Goal: Obtain resource: Download file/media

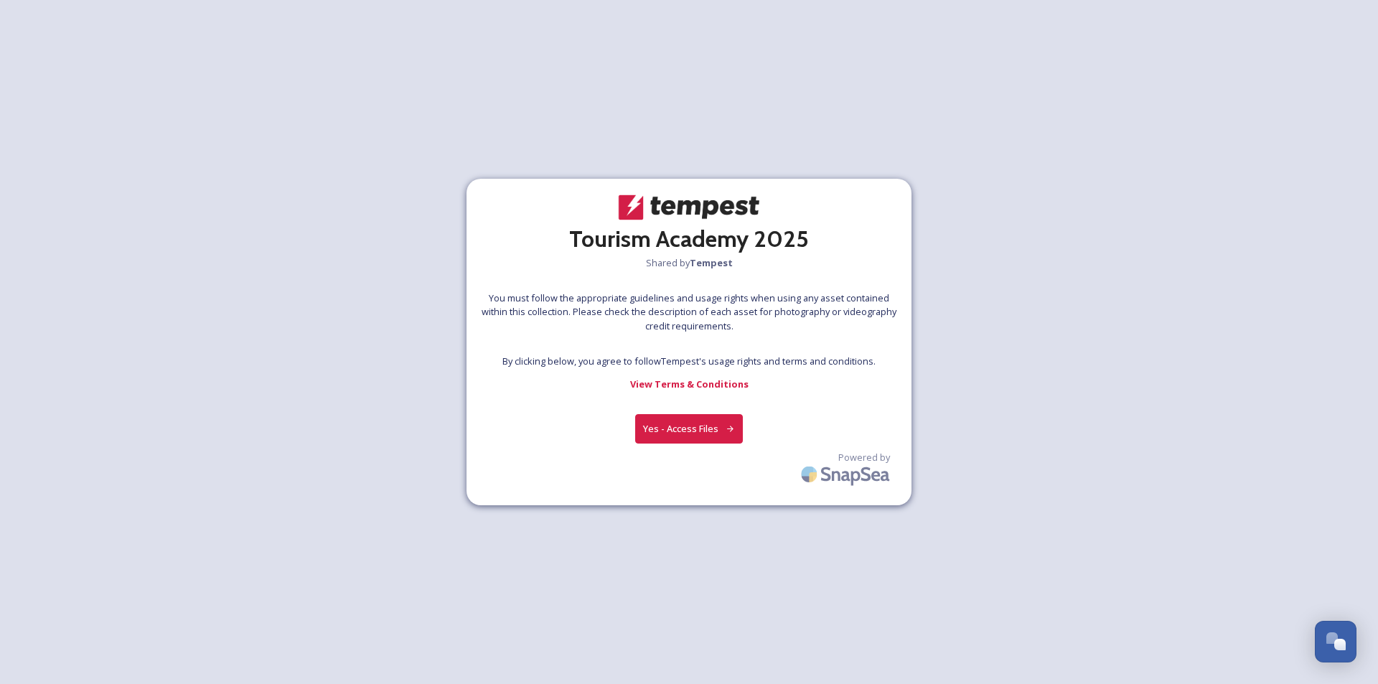
click at [674, 422] on button "Yes - Access Files" at bounding box center [689, 428] width 108 height 29
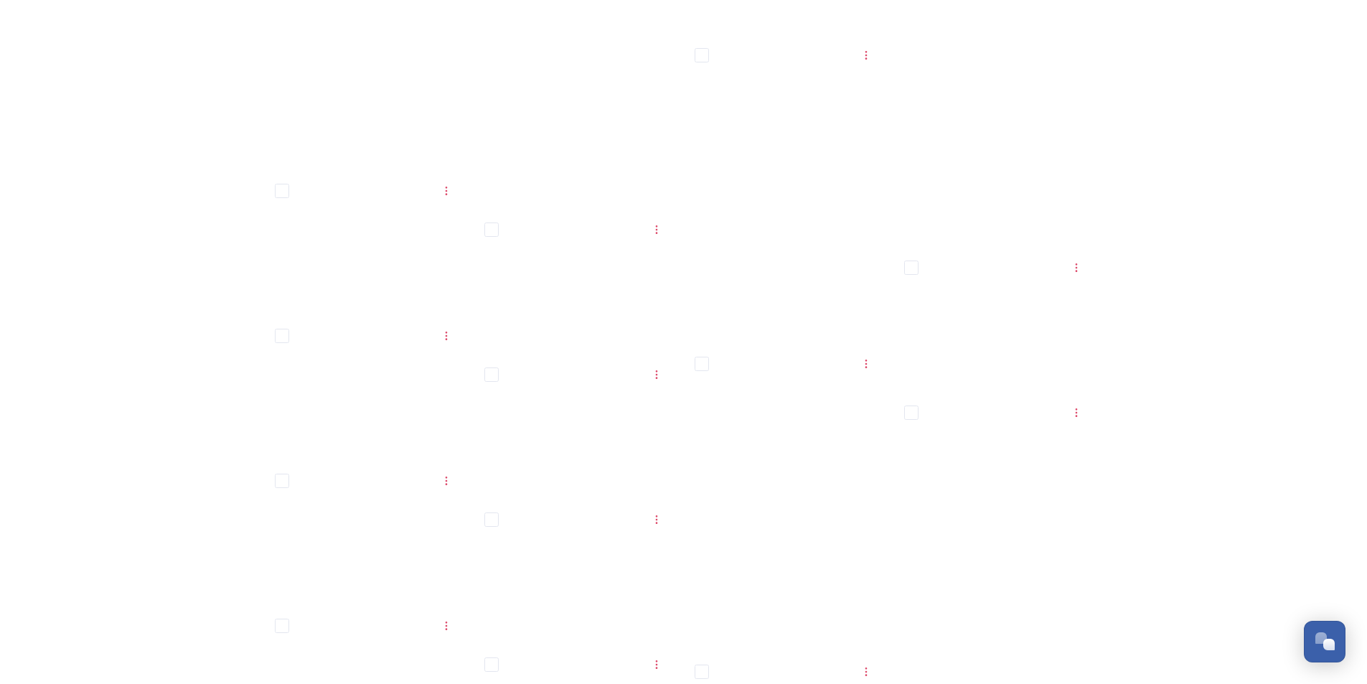
scroll to position [12990, 0]
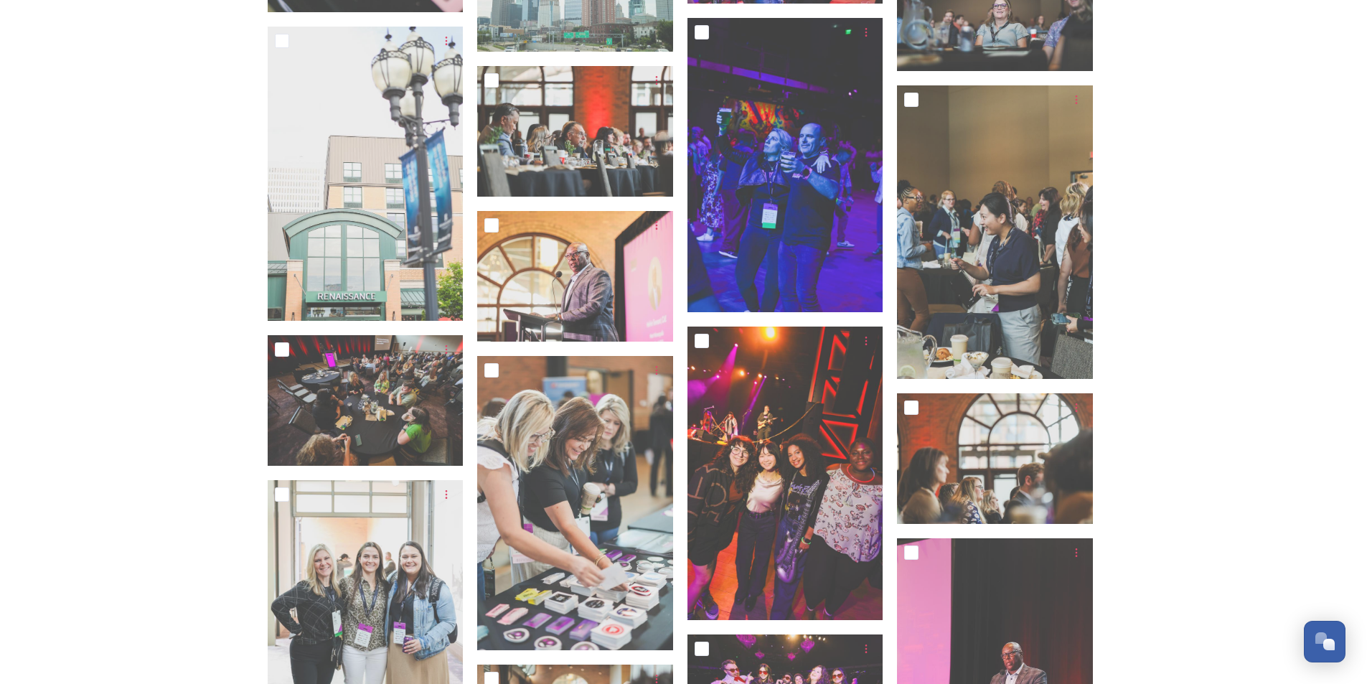
drag, startPoint x: 153, startPoint y: 432, endPoint x: 133, endPoint y: 207, distance: 226.2
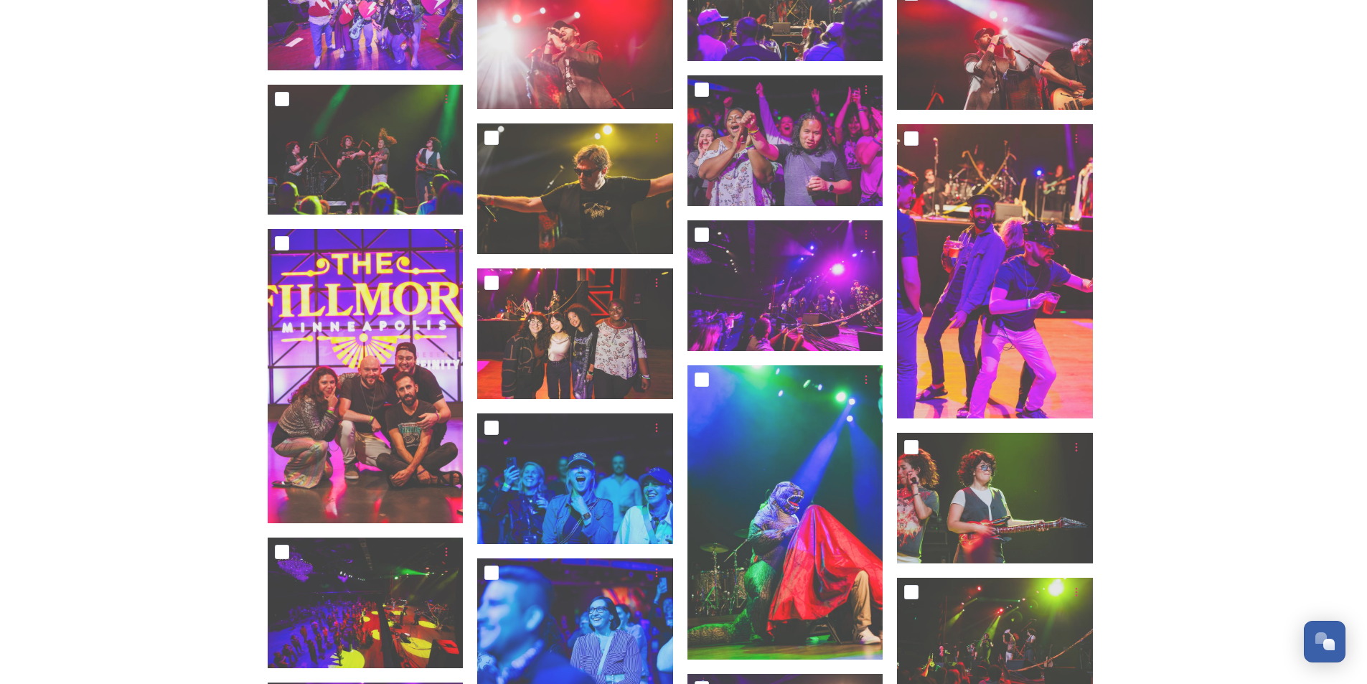
scroll to position [7879, 0]
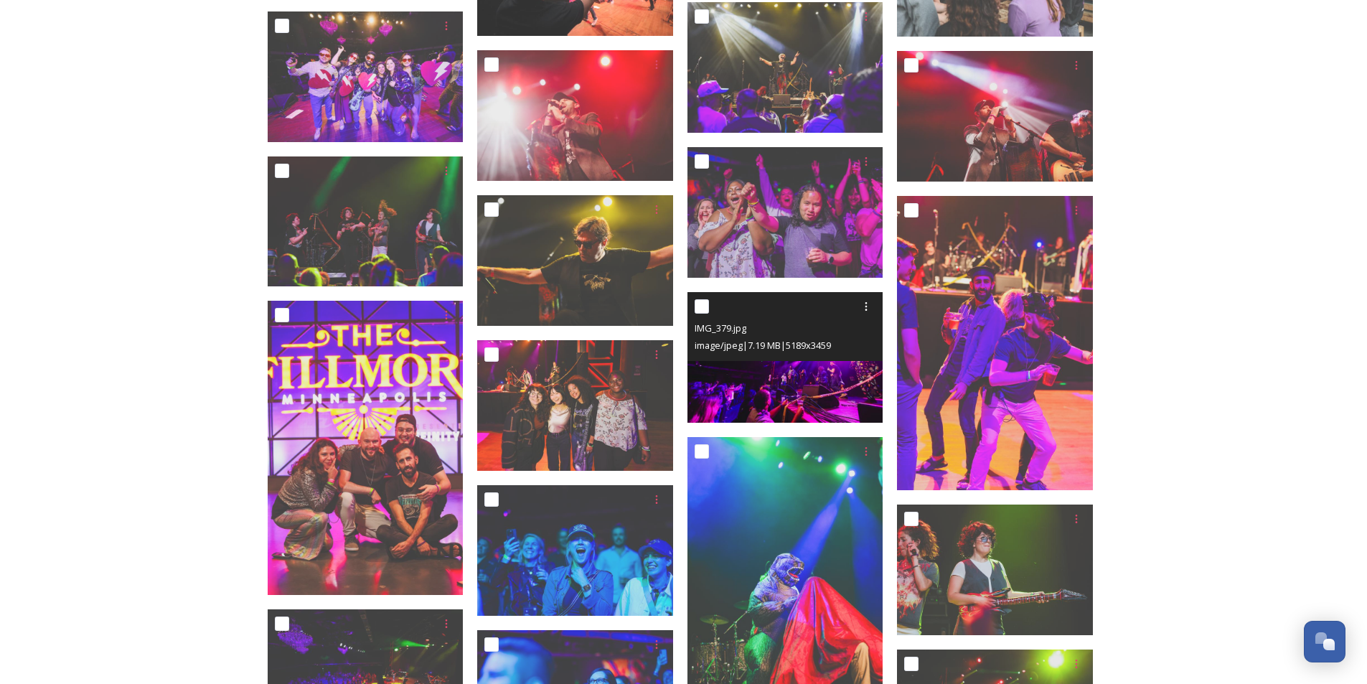
click at [788, 369] on img at bounding box center [786, 357] width 196 height 131
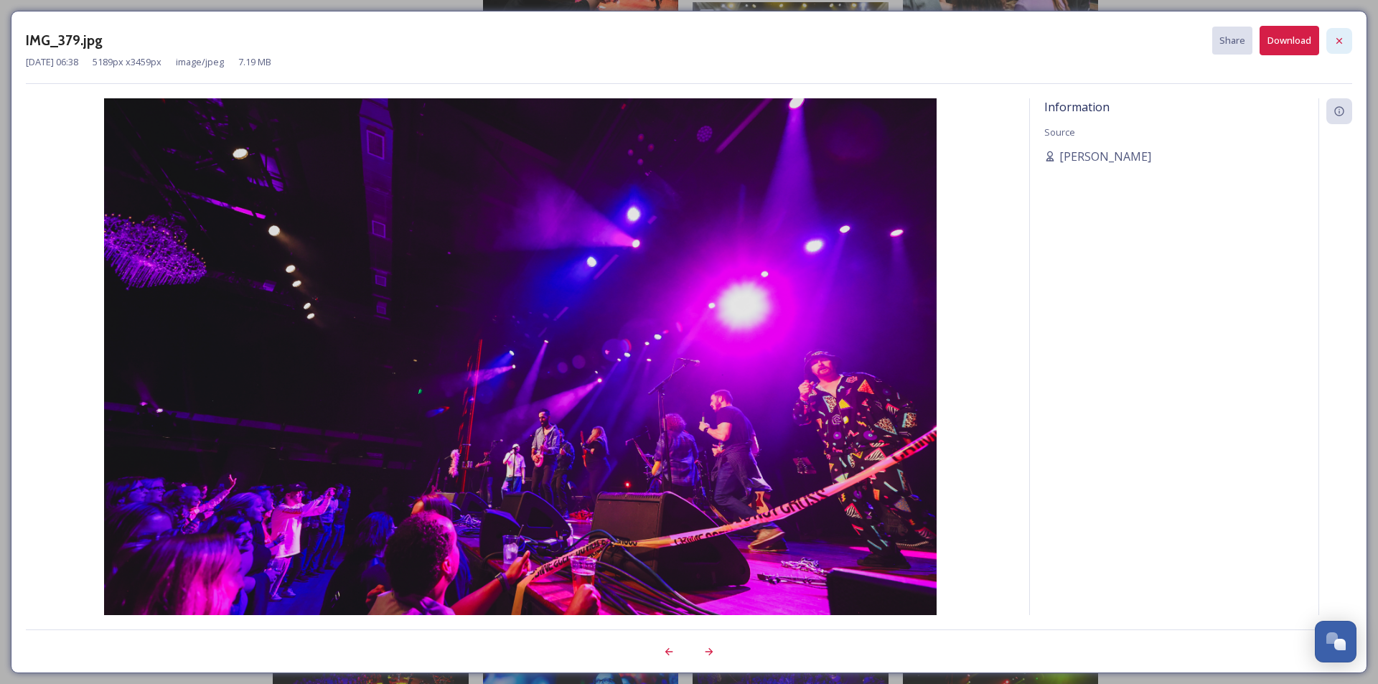
click at [1348, 29] on div at bounding box center [1339, 41] width 26 height 26
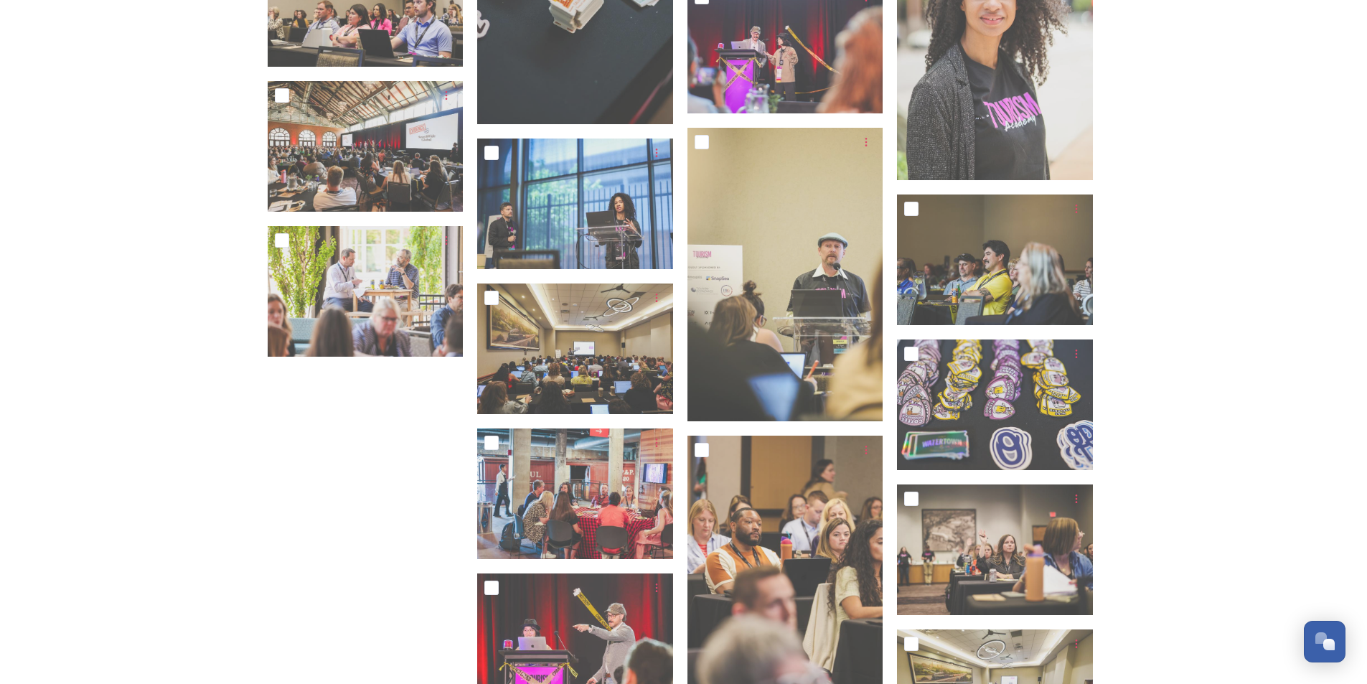
scroll to position [14840, 0]
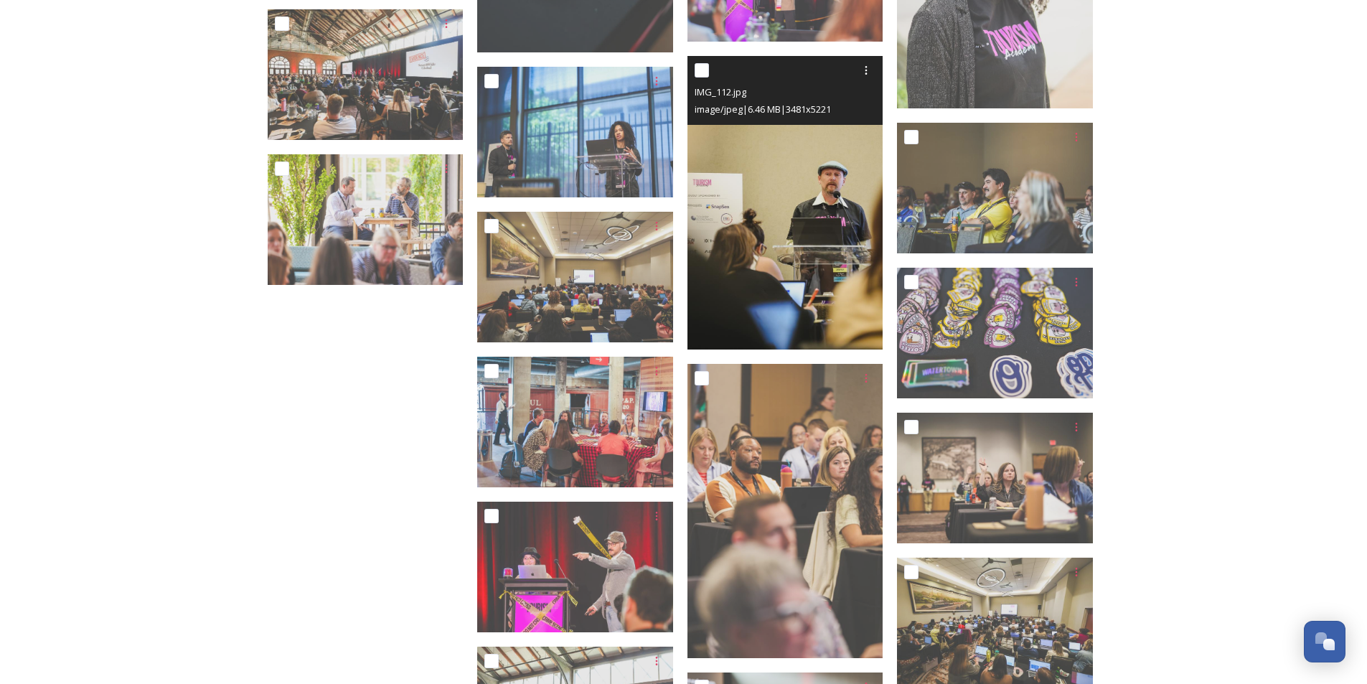
click at [727, 200] on img at bounding box center [786, 202] width 196 height 294
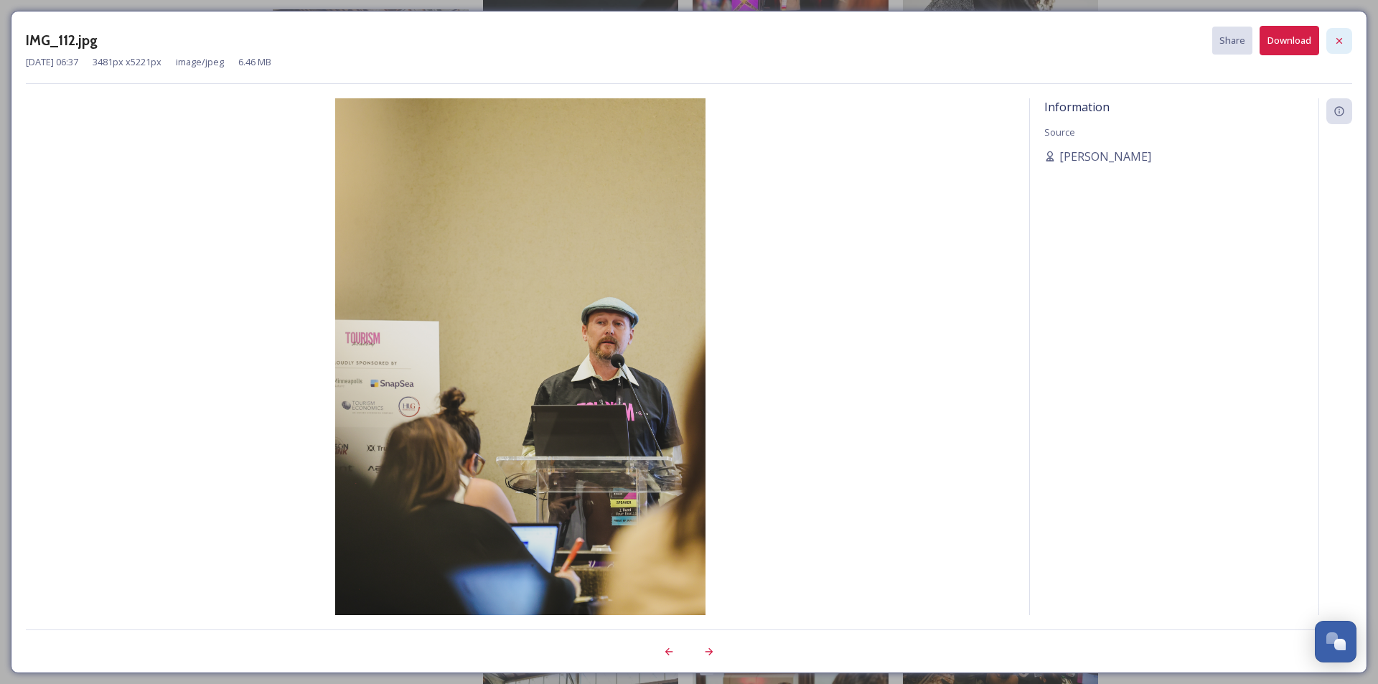
click at [1347, 40] on div at bounding box center [1339, 41] width 26 height 26
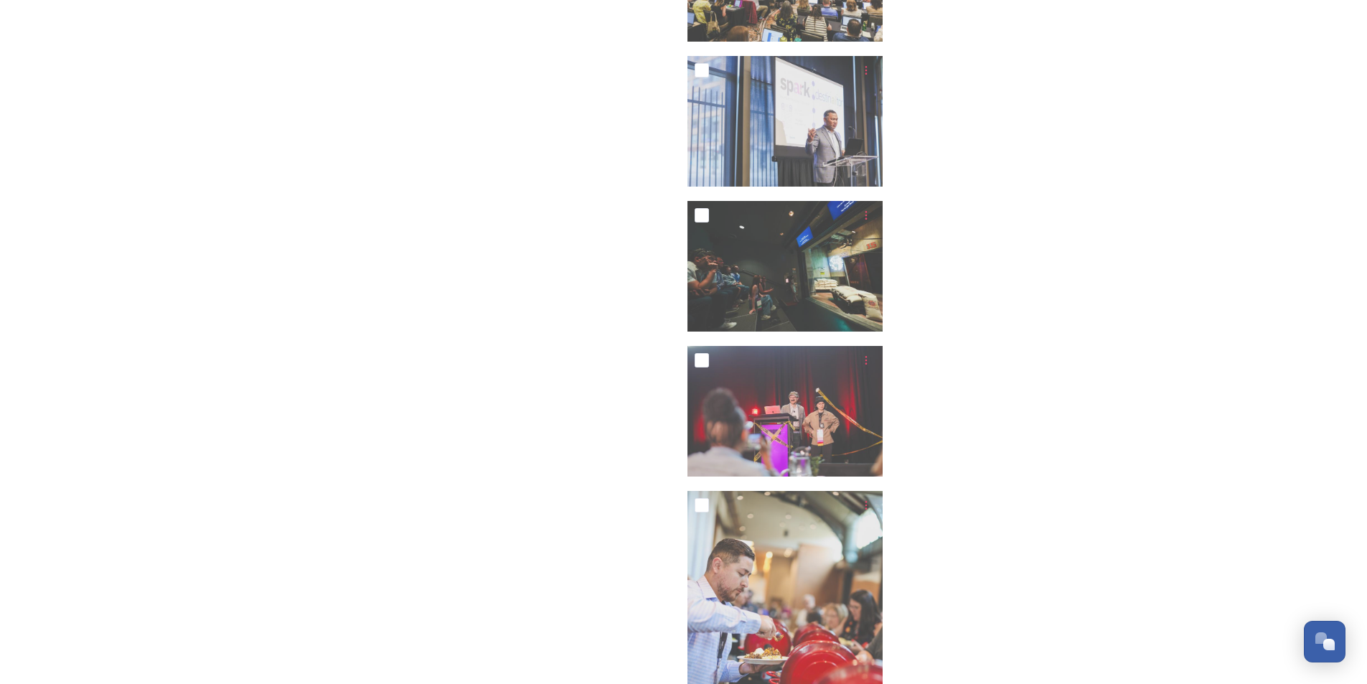
scroll to position [16818, 0]
